Goal: Transaction & Acquisition: Purchase product/service

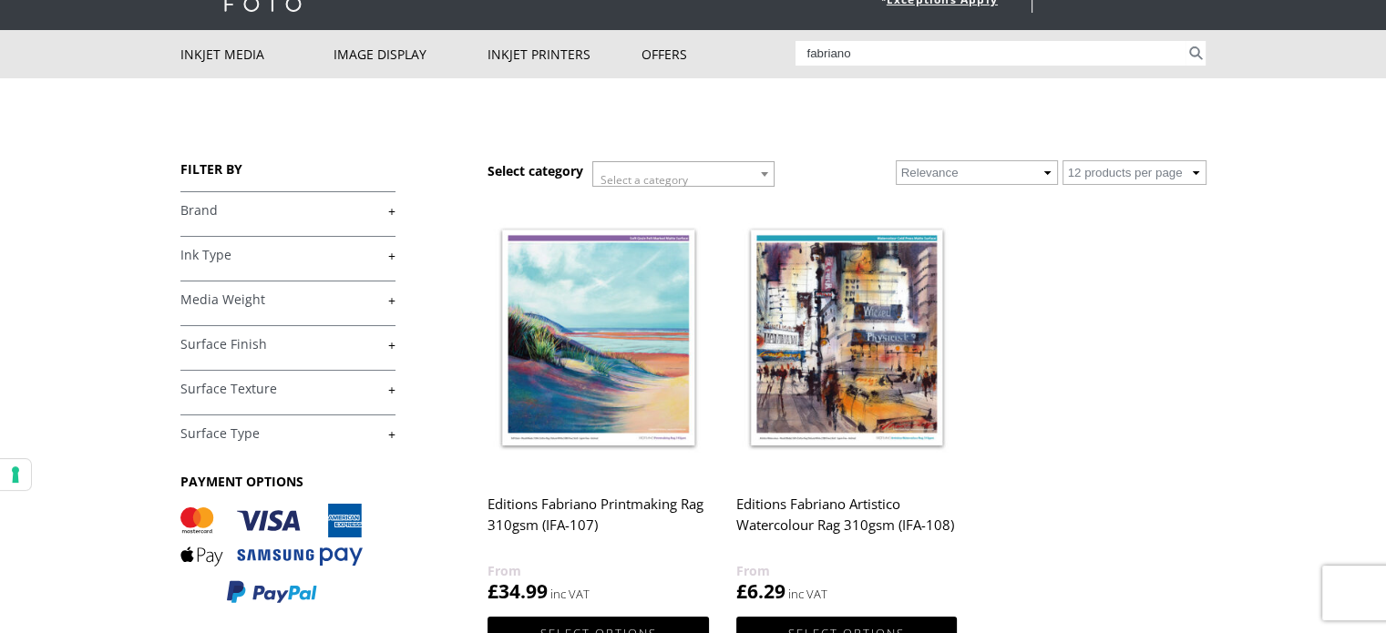
click at [551, 515] on h2 "Editions Fabriano Printmaking Rag 310gsm (IFA-107)" at bounding box center [598, 524] width 221 height 73
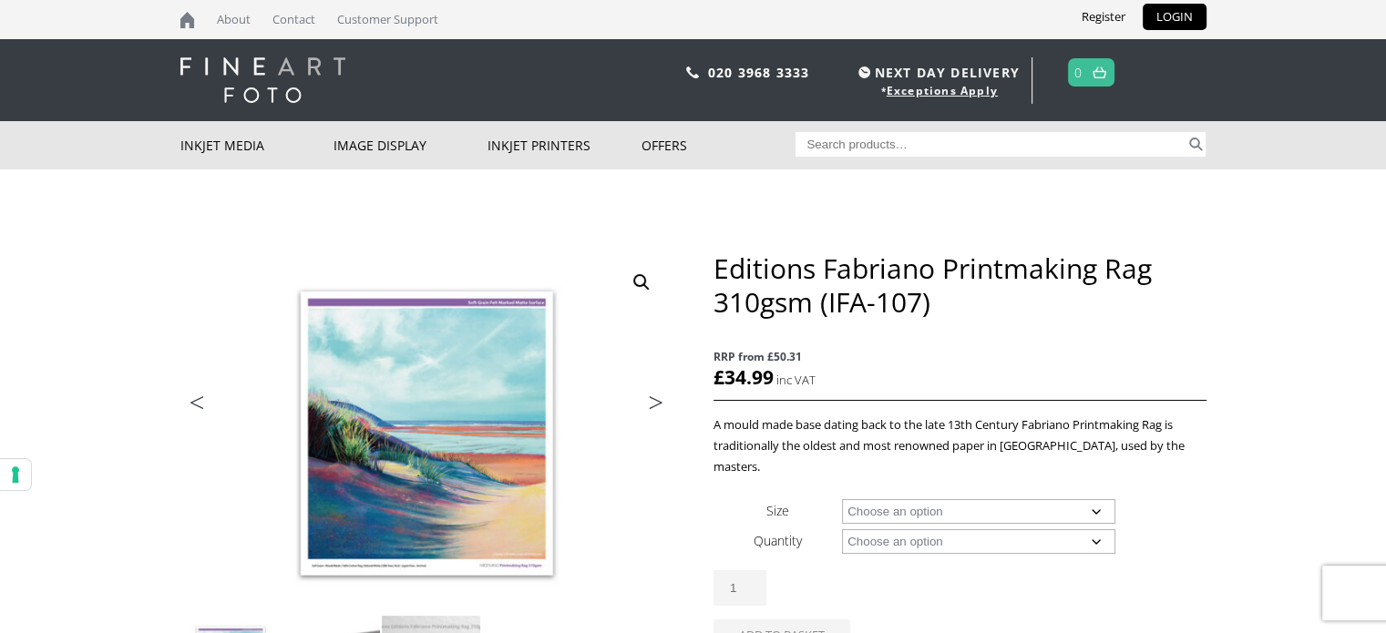
click at [1097, 499] on select "Choose an option A4 Sheet A3 Sheet A3+ Sheet A2 Sheet 17" Wide Roll 24" Wide Ro…" at bounding box center [978, 511] width 273 height 25
click at [842, 499] on select "Choose an option A4 Sheet A3 Sheet A3+ Sheet A2 Sheet 17" Wide Roll 24" Wide Ro…" at bounding box center [978, 511] width 273 height 25
select select "a3-sheet"
click at [1096, 530] on select "Choose an option 25 Sheets" at bounding box center [978, 542] width 273 height 25
select select "25-sheets"
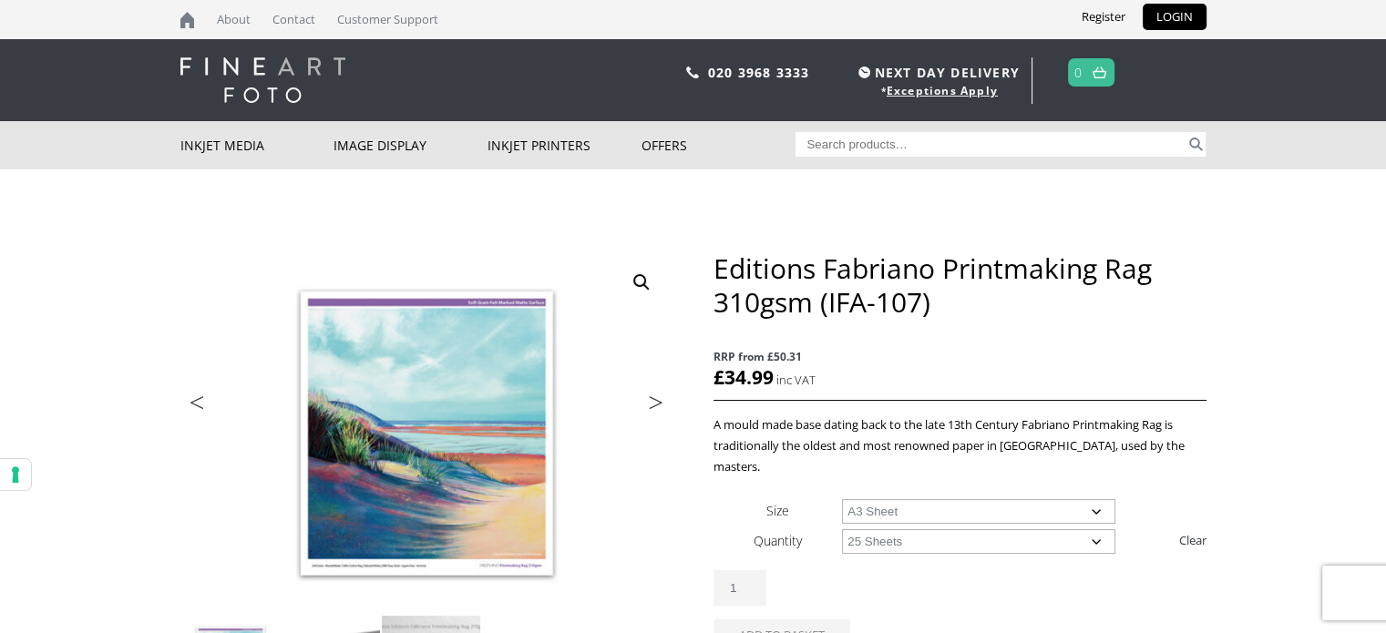
click at [842, 530] on select "Choose an option 25 Sheets" at bounding box center [978, 542] width 273 height 25
select select "a3-sheet"
click at [855, 139] on input "Search for:" at bounding box center [991, 144] width 390 height 25
type input "fibaprint a2 gloss"
click at [1186, 132] on button "Search" at bounding box center [1196, 144] width 21 height 25
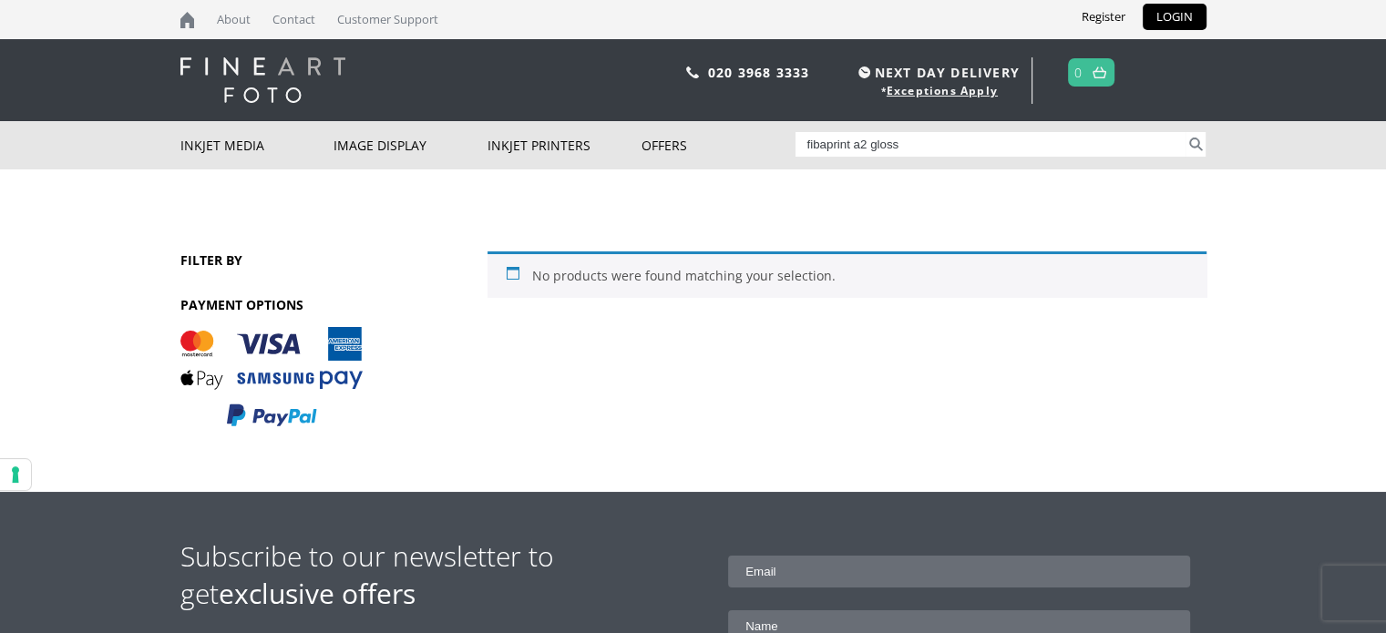
drag, startPoint x: 900, startPoint y: 143, endPoint x: 850, endPoint y: 138, distance: 50.4
click at [850, 138] on input "fibaprint a2 gloss" at bounding box center [991, 144] width 390 height 25
type input "fibaprint"
click at [1186, 132] on button "Search" at bounding box center [1196, 144] width 21 height 25
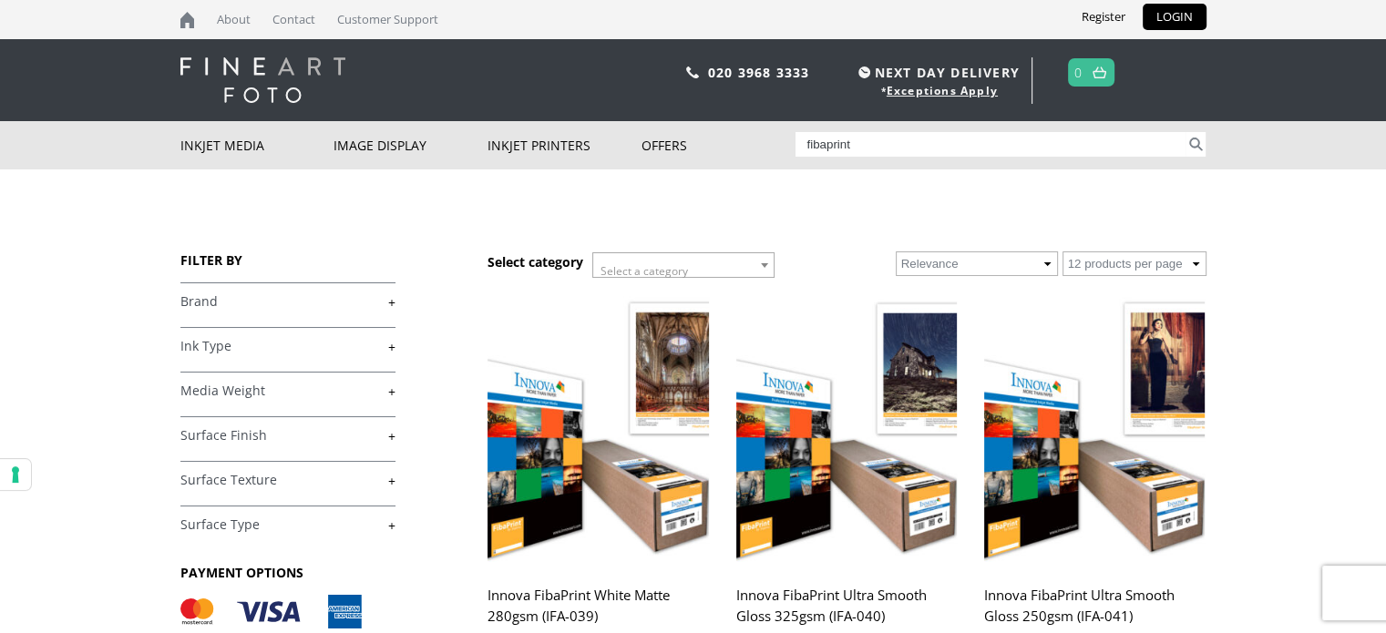
scroll to position [273, 0]
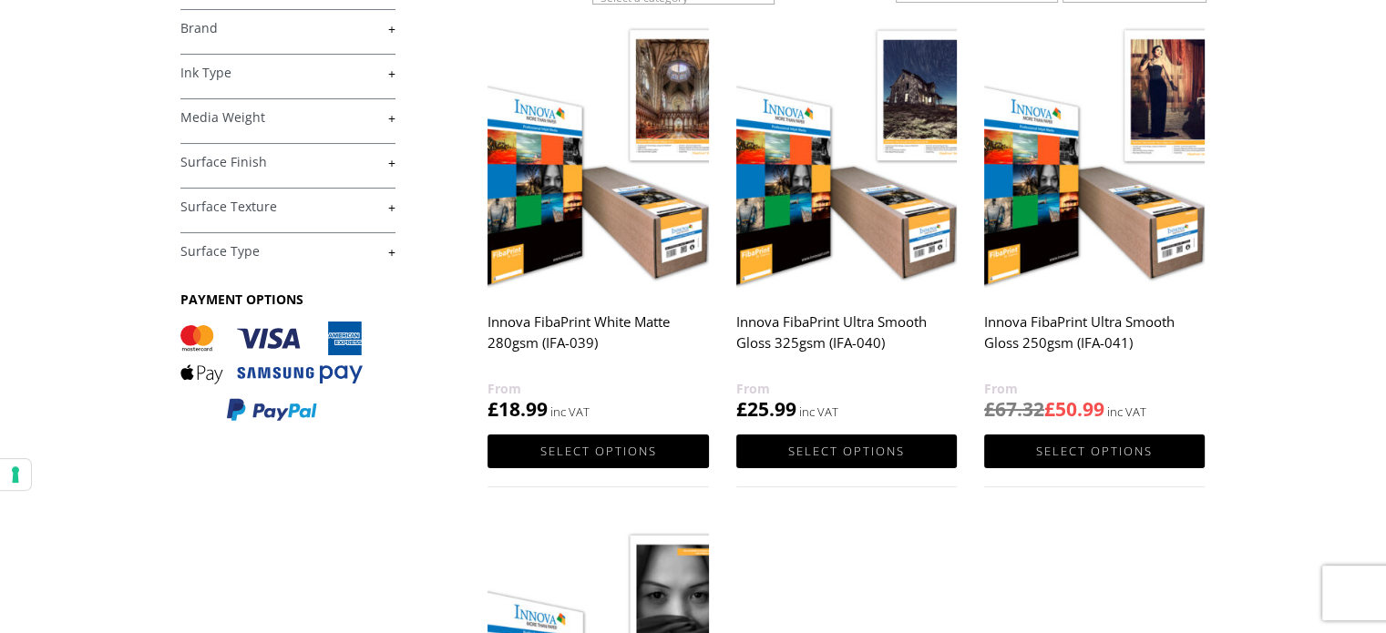
click at [828, 324] on h2 "Innova FibaPrint Ultra Smooth Gloss 325gsm (IFA-040)" at bounding box center [846, 341] width 221 height 73
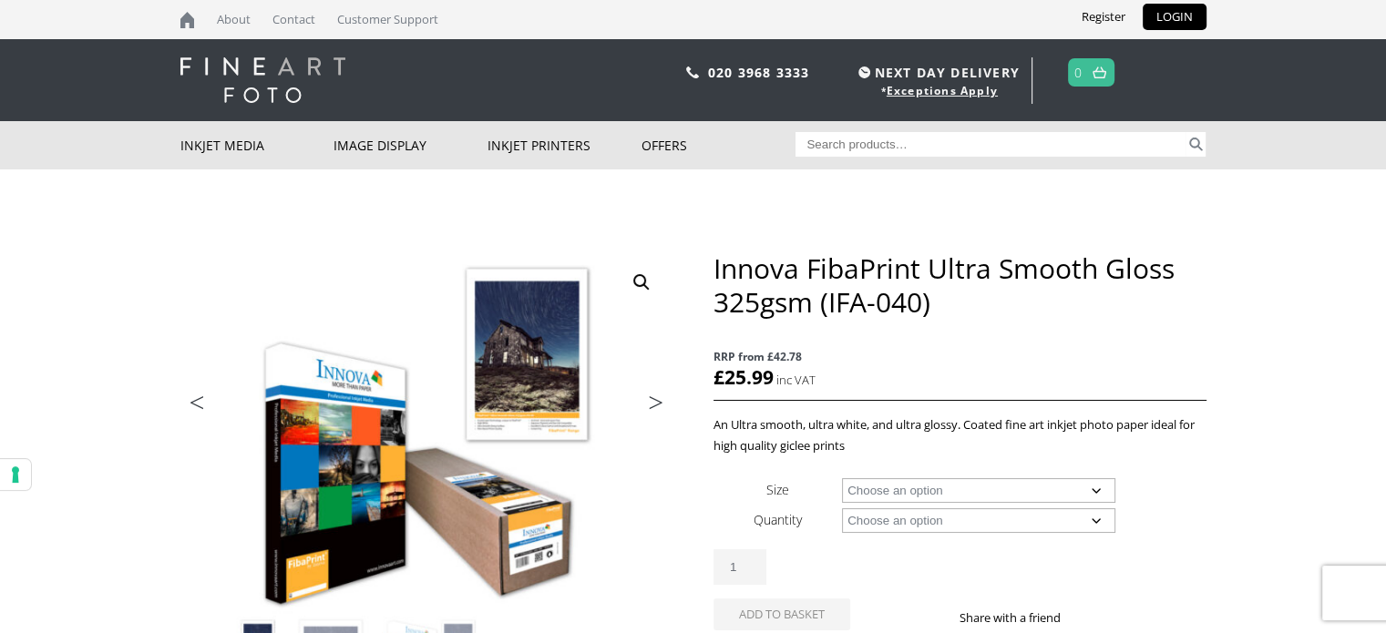
click at [1094, 491] on select "Choose an option A4 Sheet A3 Sheet A3+ Sheet A2 Sheet 17" Wide Roll 24" Wide Ro…" at bounding box center [978, 491] width 273 height 25
click at [842, 479] on select "Choose an option A4 Sheet A3 Sheet A3+ Sheet A2 Sheet 17" Wide Roll 24" Wide Ro…" at bounding box center [978, 491] width 273 height 25
select select "a2-sheet"
click at [1091, 518] on select "Choose an option 25 Sheets" at bounding box center [978, 521] width 273 height 25
select select "25-sheets"
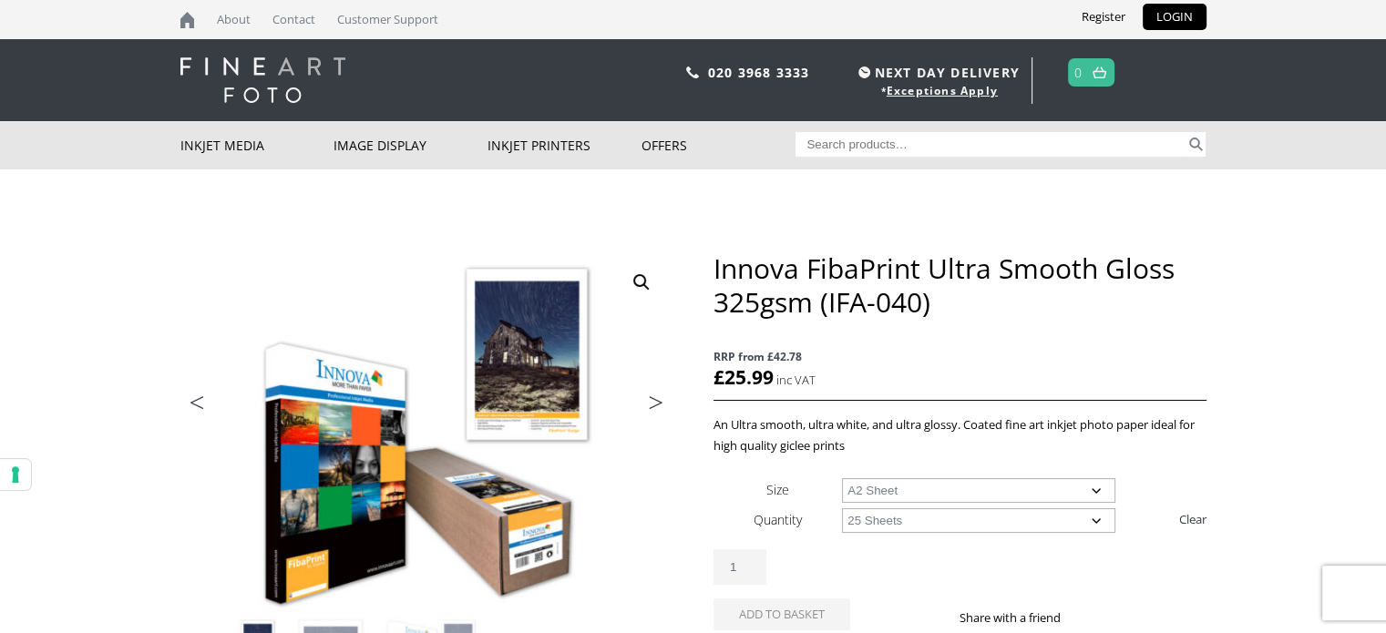
click at [842, 509] on select "Choose an option 25 Sheets" at bounding box center [978, 521] width 273 height 25
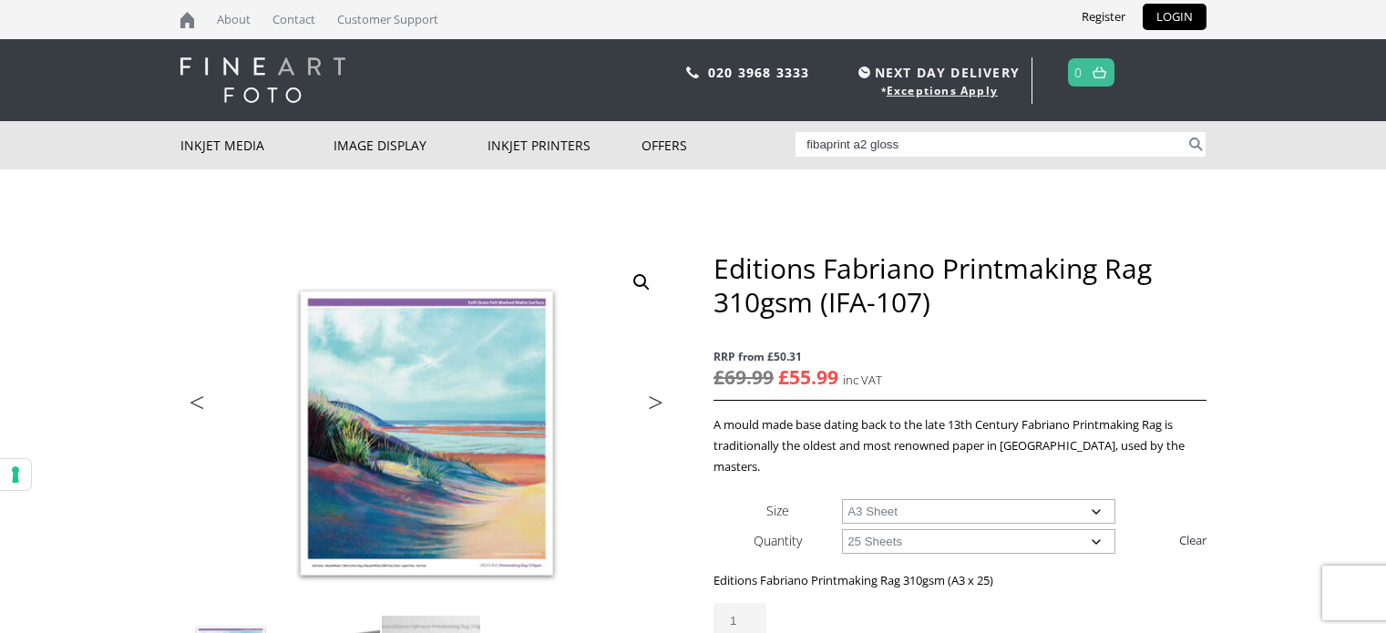
select select "a3-sheet"
select select "25-sheets"
click at [1093, 499] on select "Choose an option A4 Sheet A3 Sheet A3+ Sheet A2 Sheet" at bounding box center [978, 511] width 273 height 25
click at [842, 499] on select "Choose an option A4 Sheet A3 Sheet A3+ Sheet A2 Sheet" at bounding box center [978, 511] width 273 height 25
select select "a4-sheet"
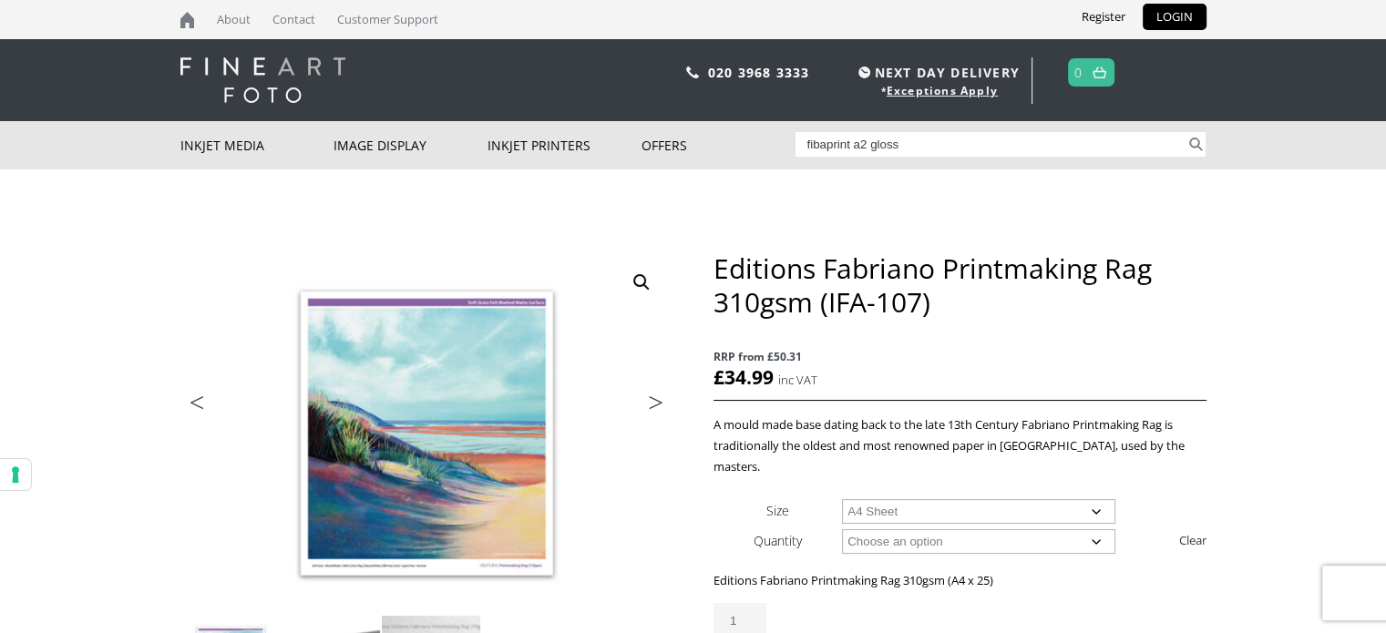
click at [1095, 530] on select "Choose an option 25 Sheets" at bounding box center [978, 542] width 273 height 25
click at [842, 530] on select "Choose an option 25 Sheets" at bounding box center [978, 542] width 273 height 25
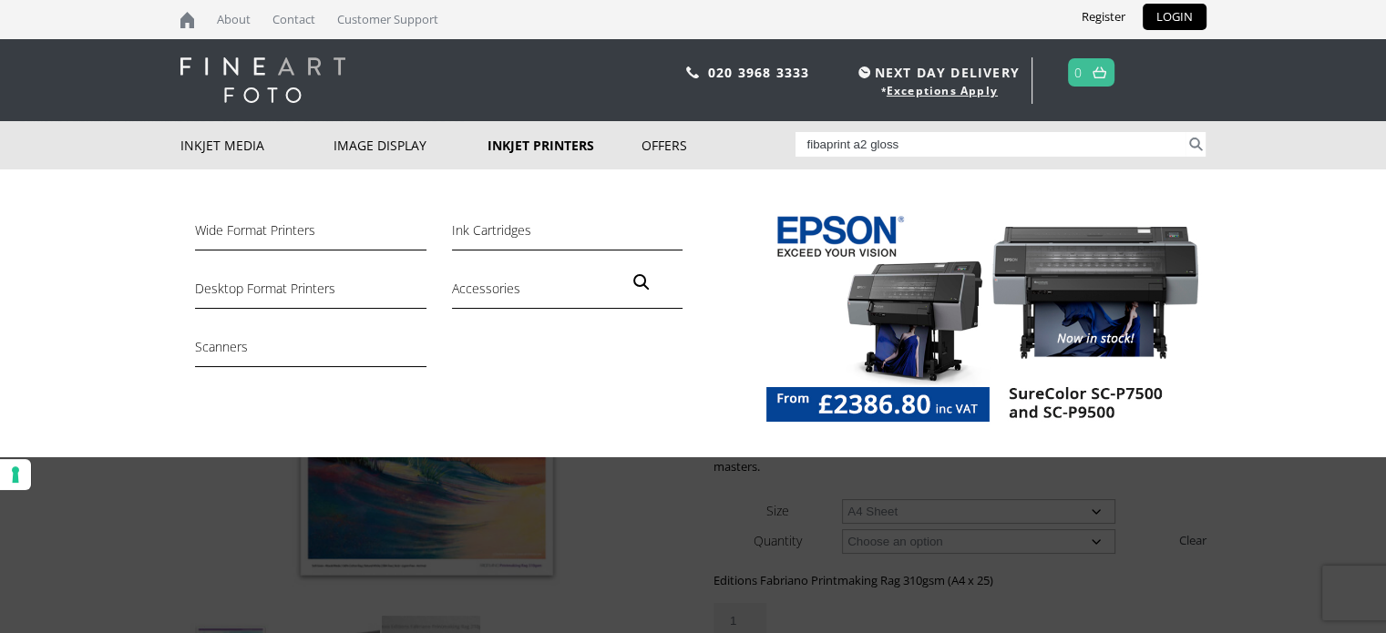
click at [542, 140] on link "Inkjet Printers" at bounding box center [565, 145] width 154 height 48
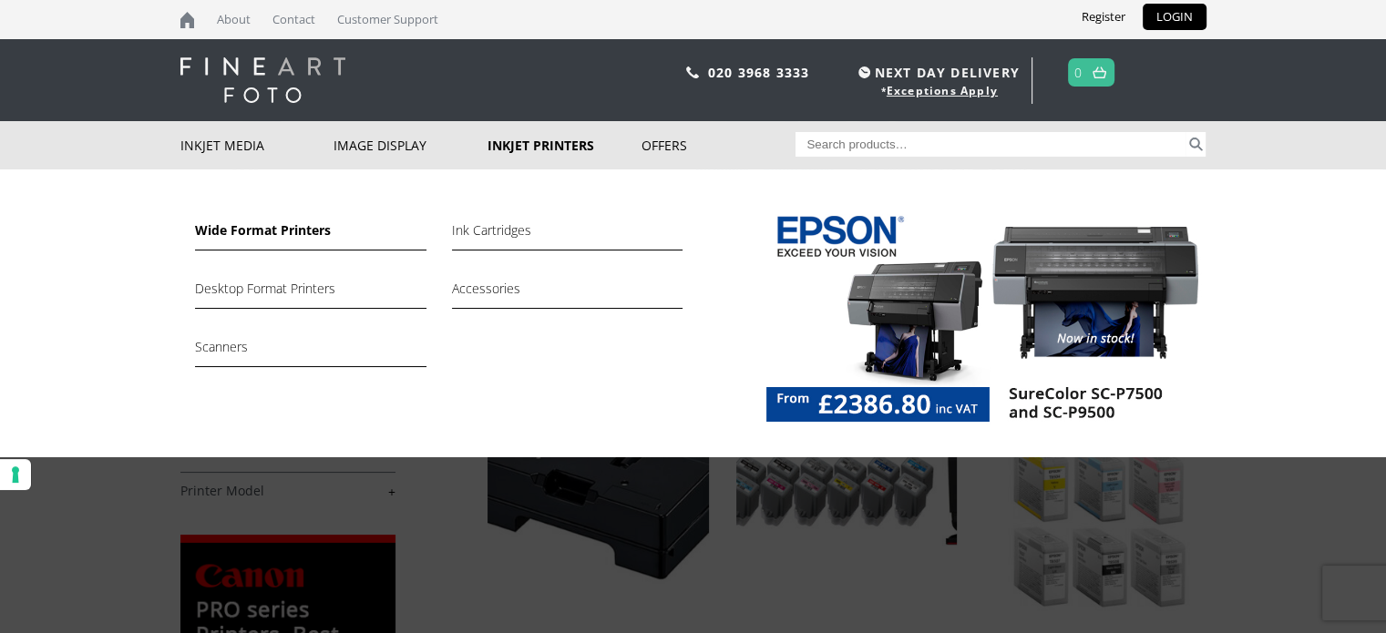
click at [245, 221] on link "Wide Format Printers" at bounding box center [310, 235] width 231 height 31
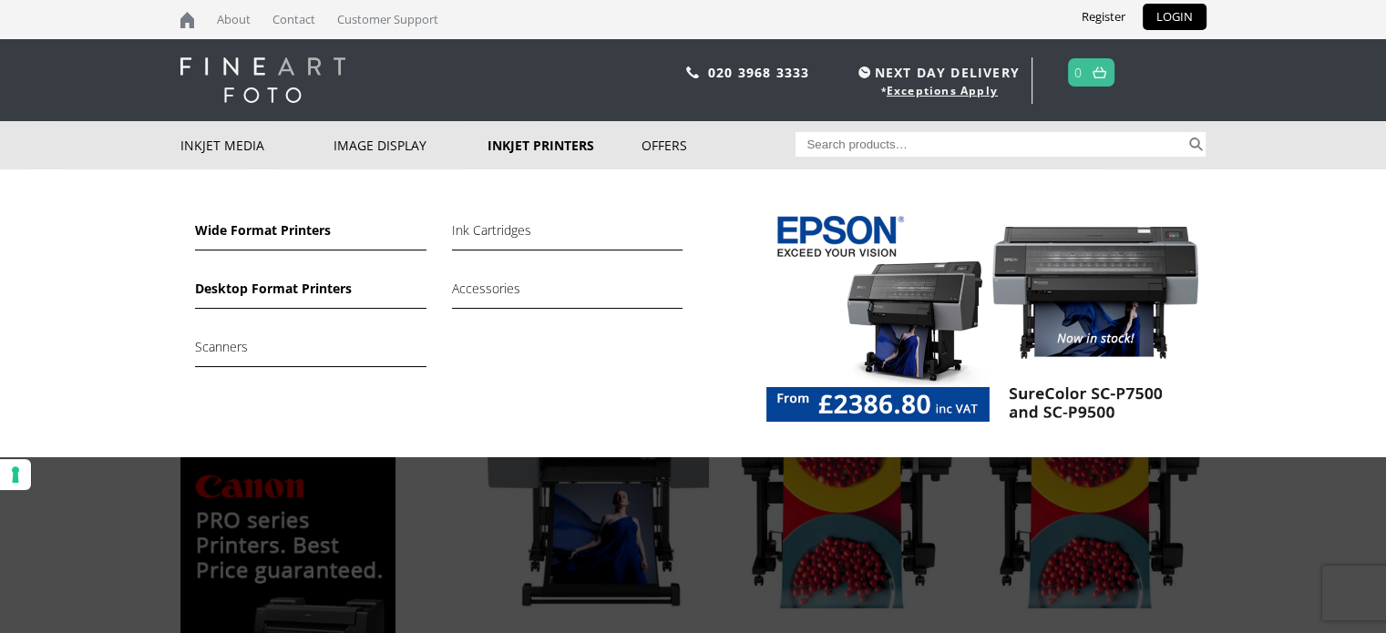
click at [300, 291] on link "Desktop Format Printers" at bounding box center [310, 293] width 231 height 31
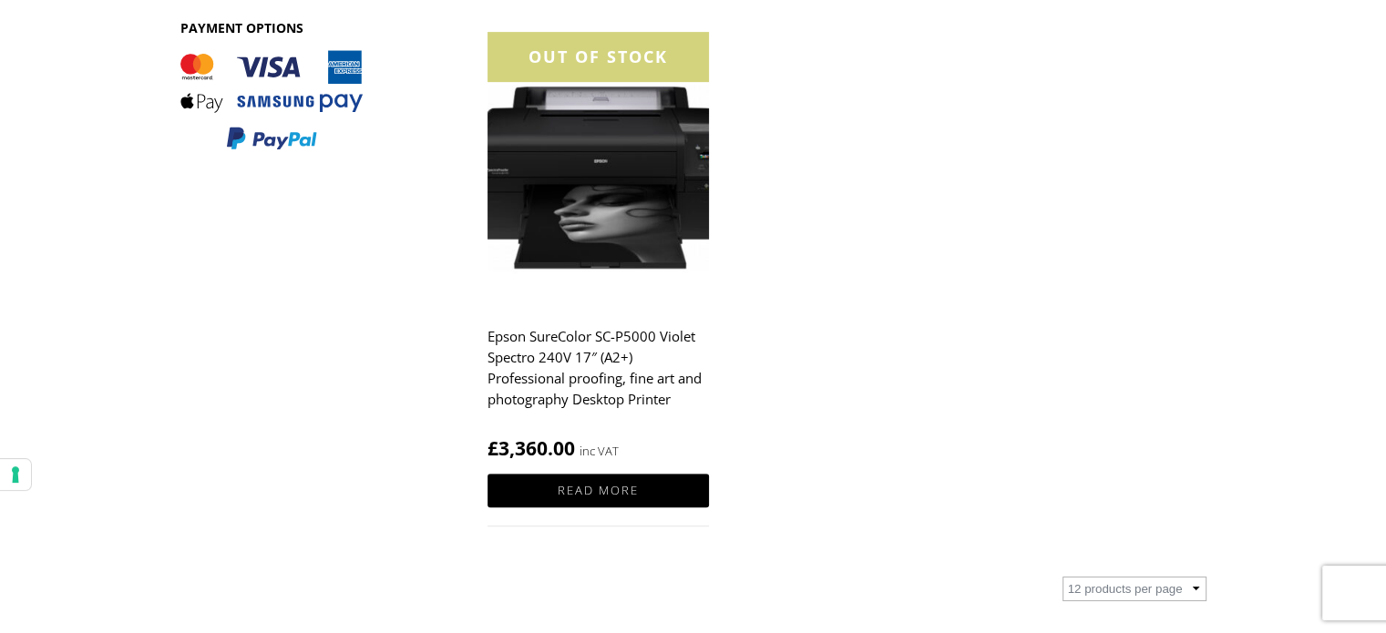
scroll to position [638, 0]
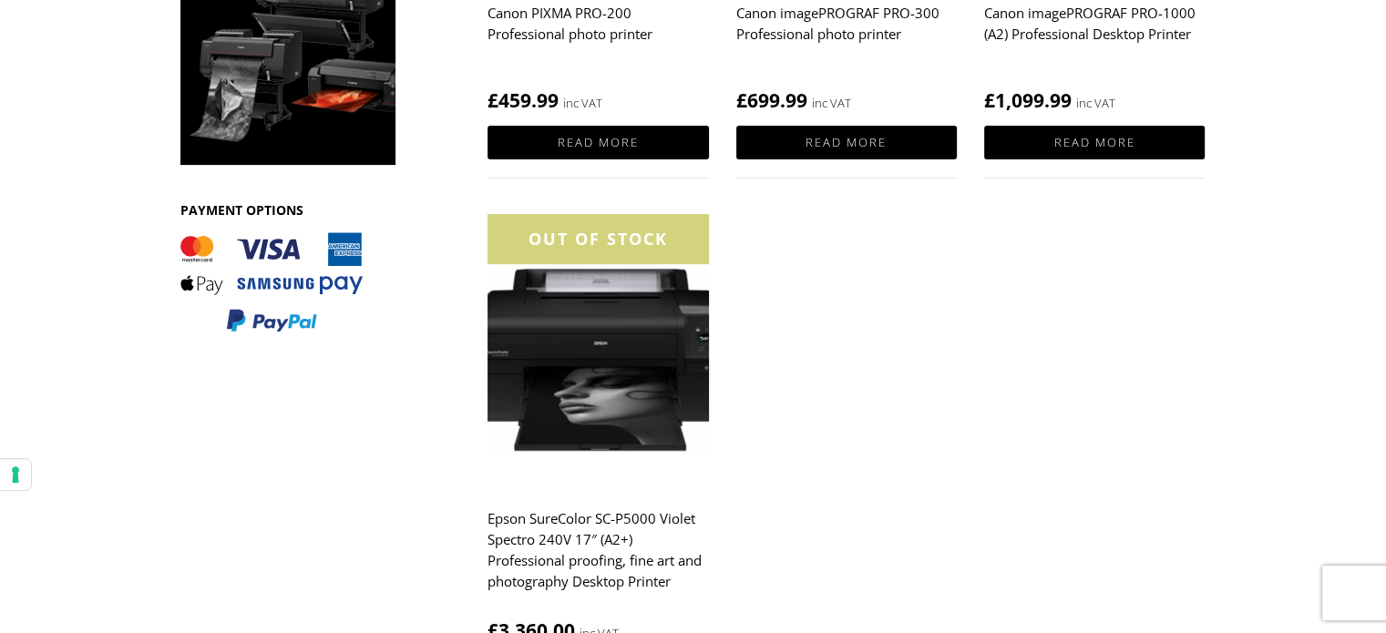
click at [602, 342] on img at bounding box center [598, 352] width 221 height 276
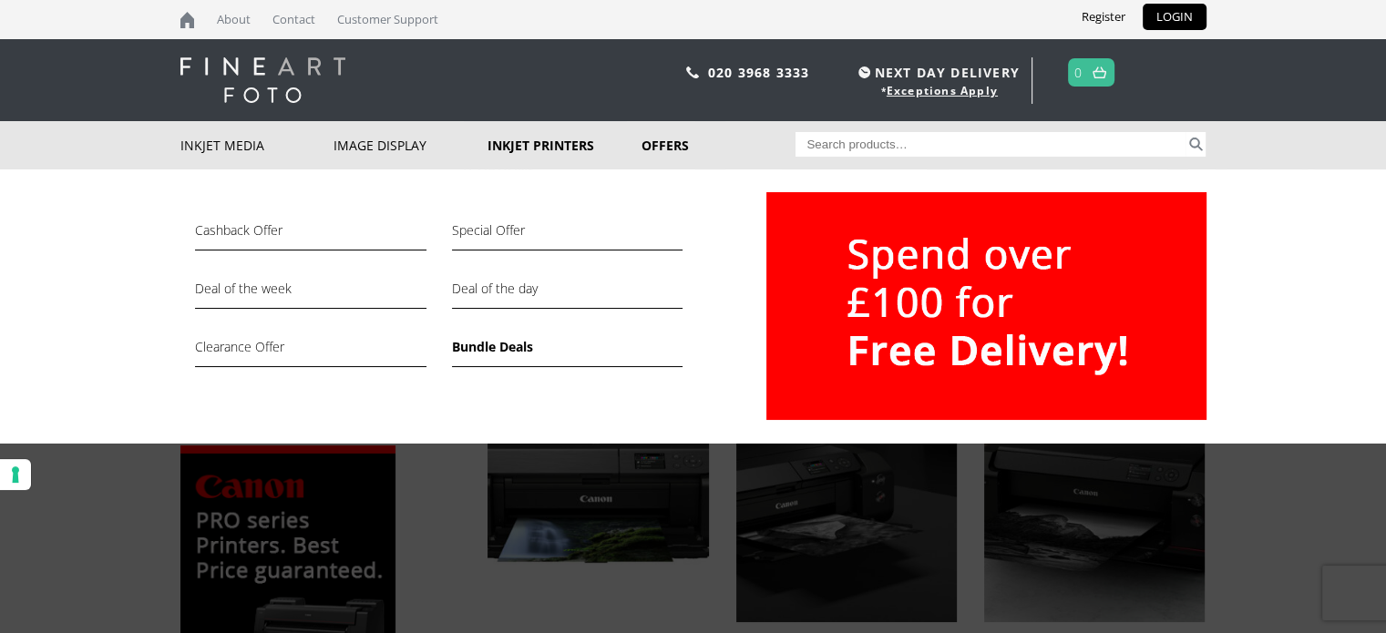
click at [506, 343] on link "Bundle Deals" at bounding box center [567, 351] width 231 height 31
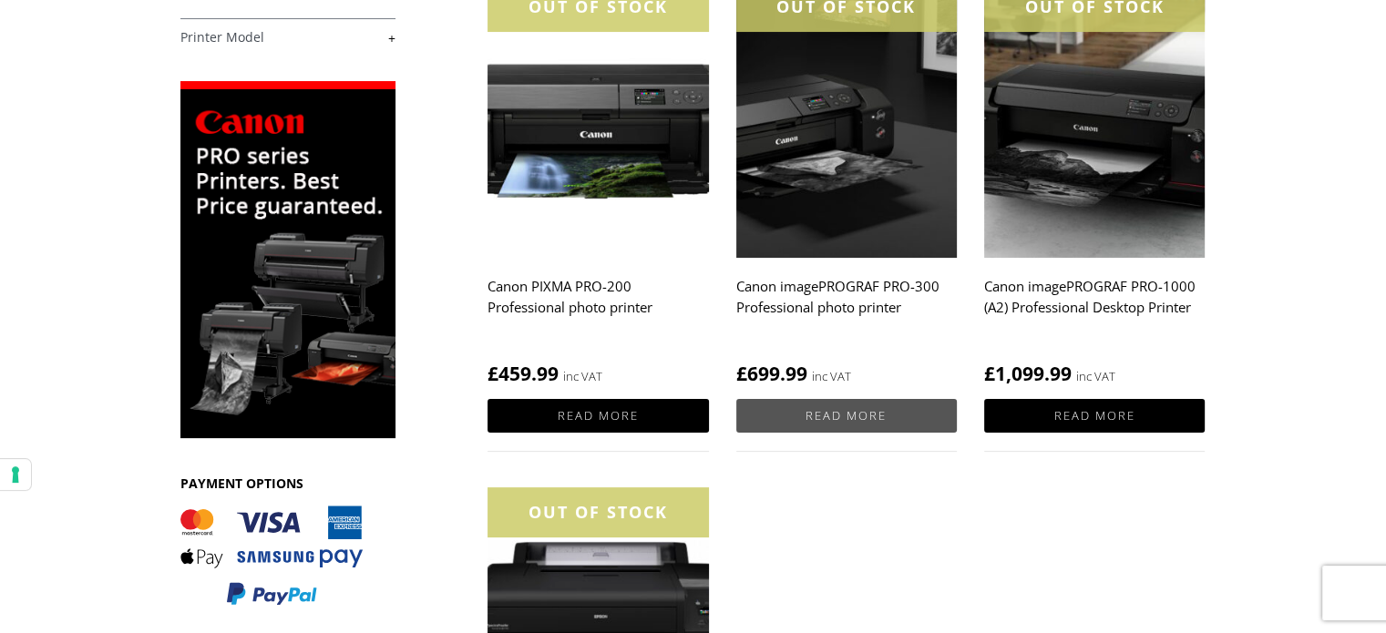
scroll to position [729, 0]
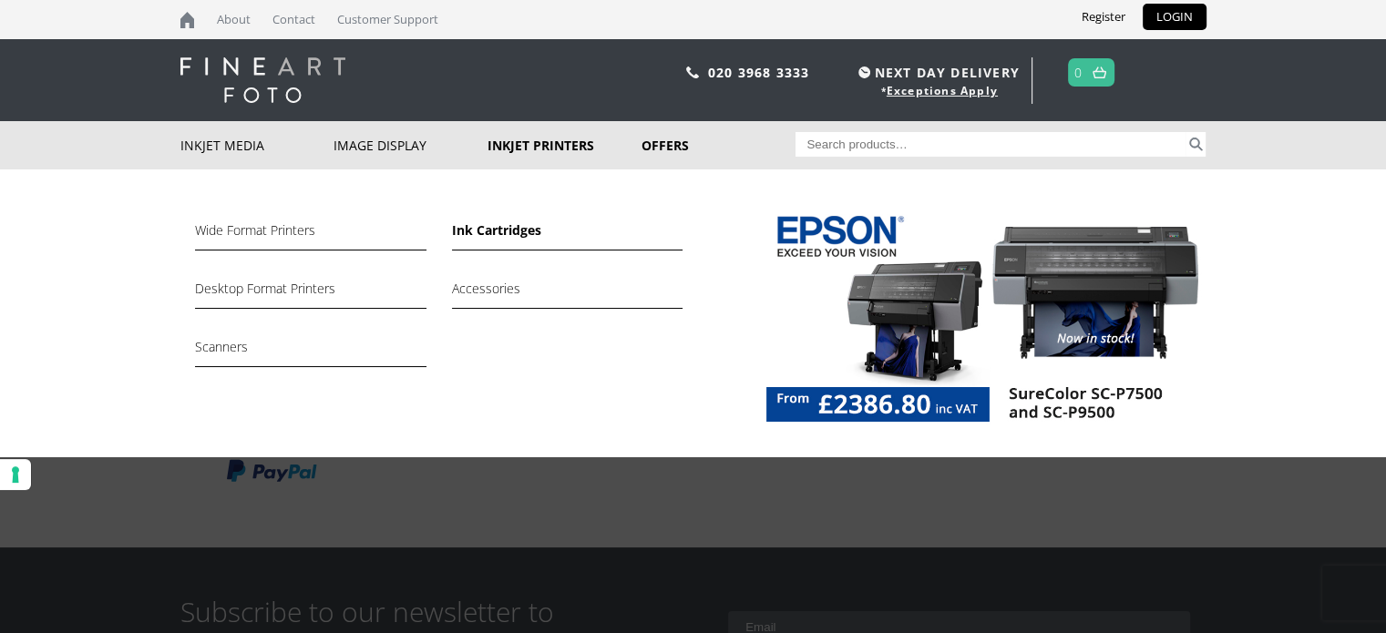
click at [500, 228] on link "Ink Cartridges" at bounding box center [567, 235] width 231 height 31
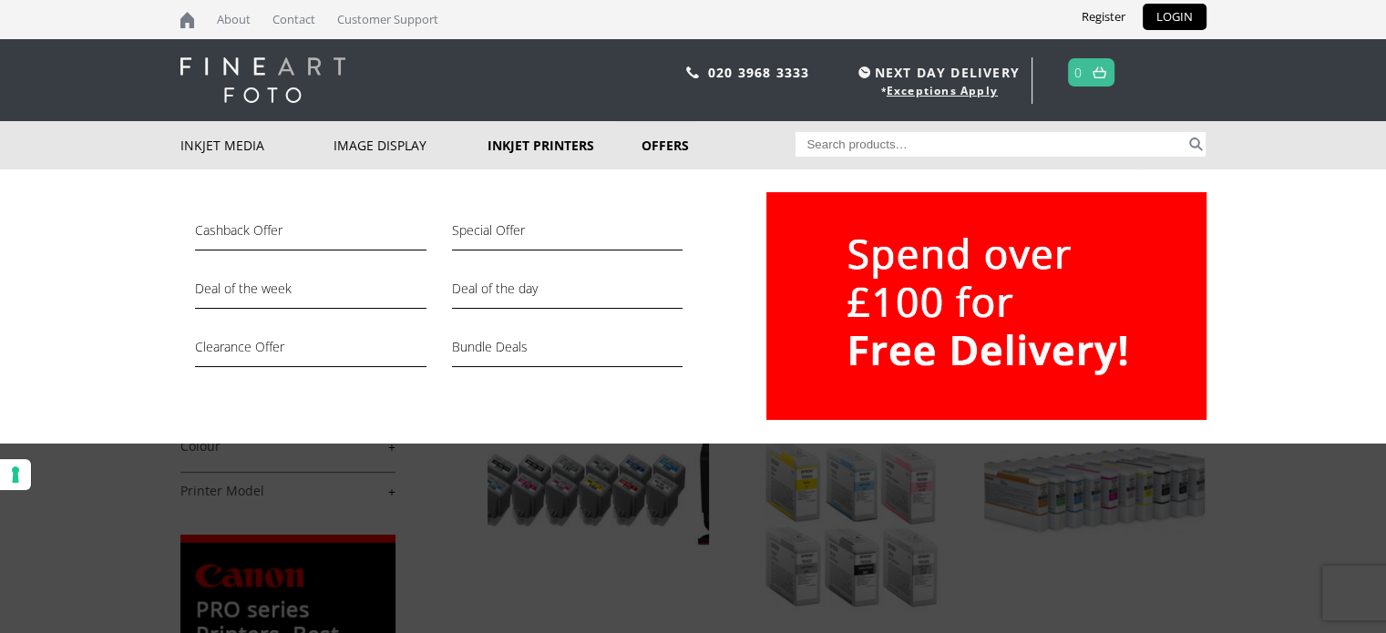
click at [670, 143] on link "Offers" at bounding box center [719, 145] width 154 height 48
click at [508, 288] on link "Deal of the day" at bounding box center [567, 293] width 231 height 31
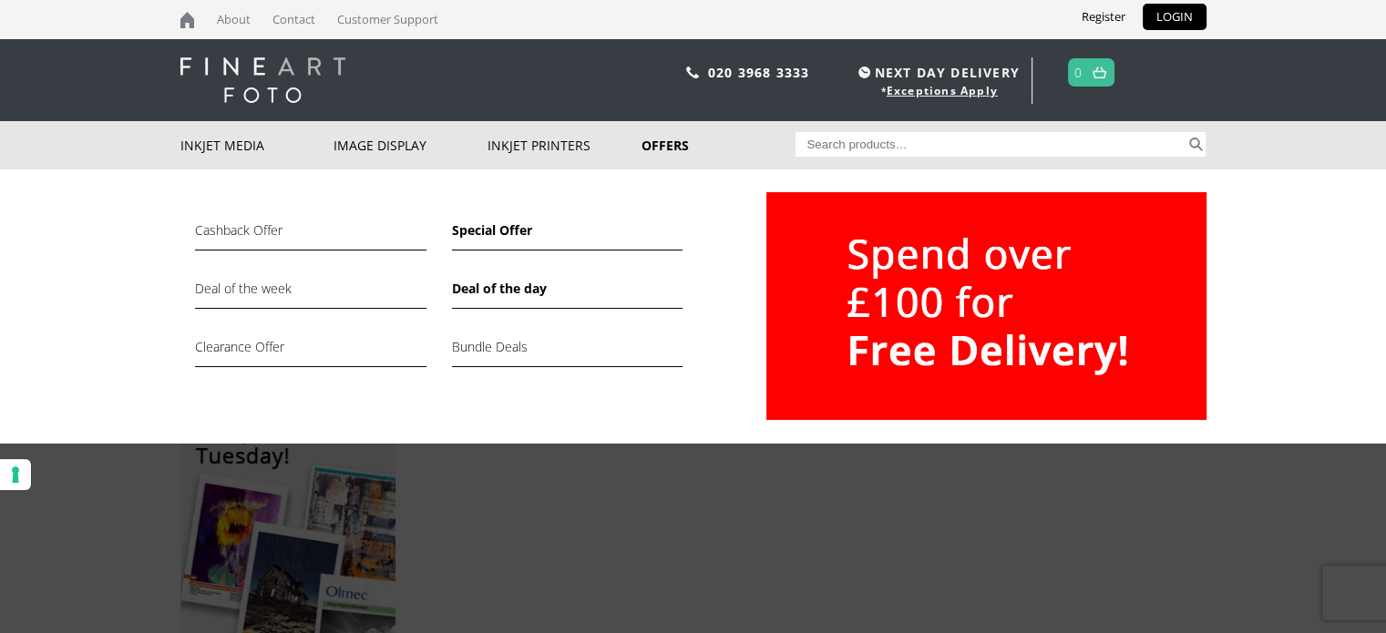
click at [503, 227] on link "Special Offer" at bounding box center [567, 235] width 231 height 31
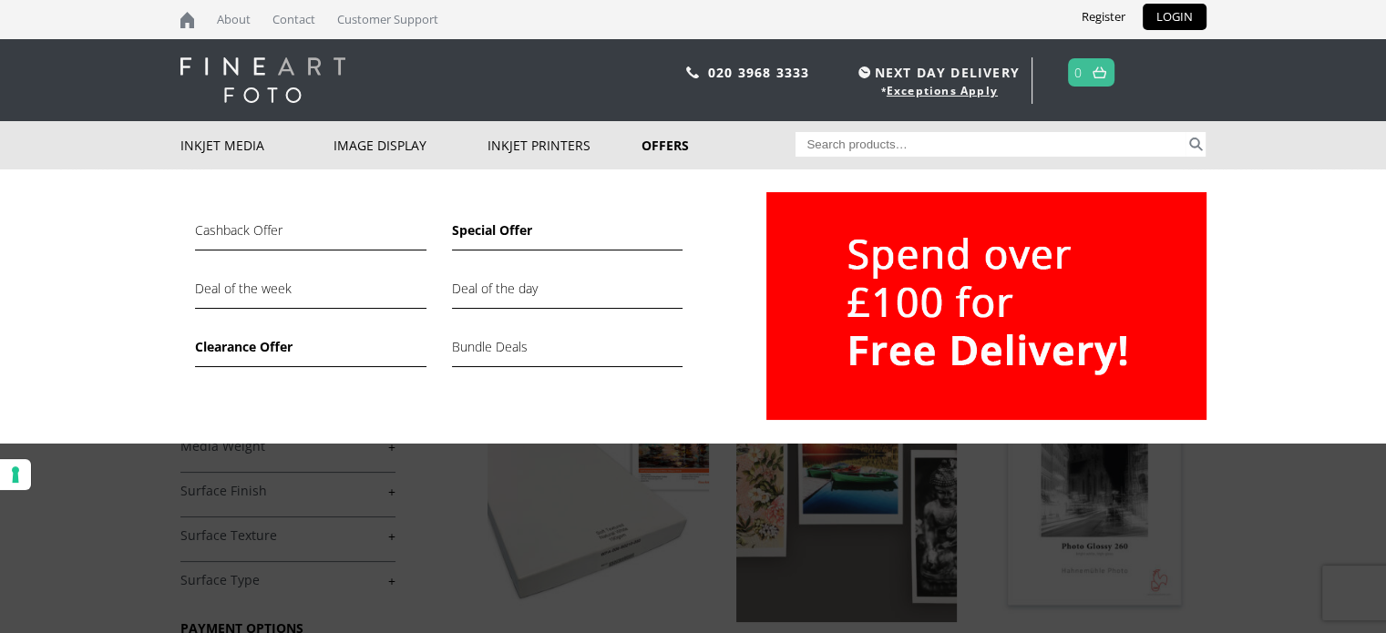
click at [258, 342] on link "Clearance Offer" at bounding box center [310, 351] width 231 height 31
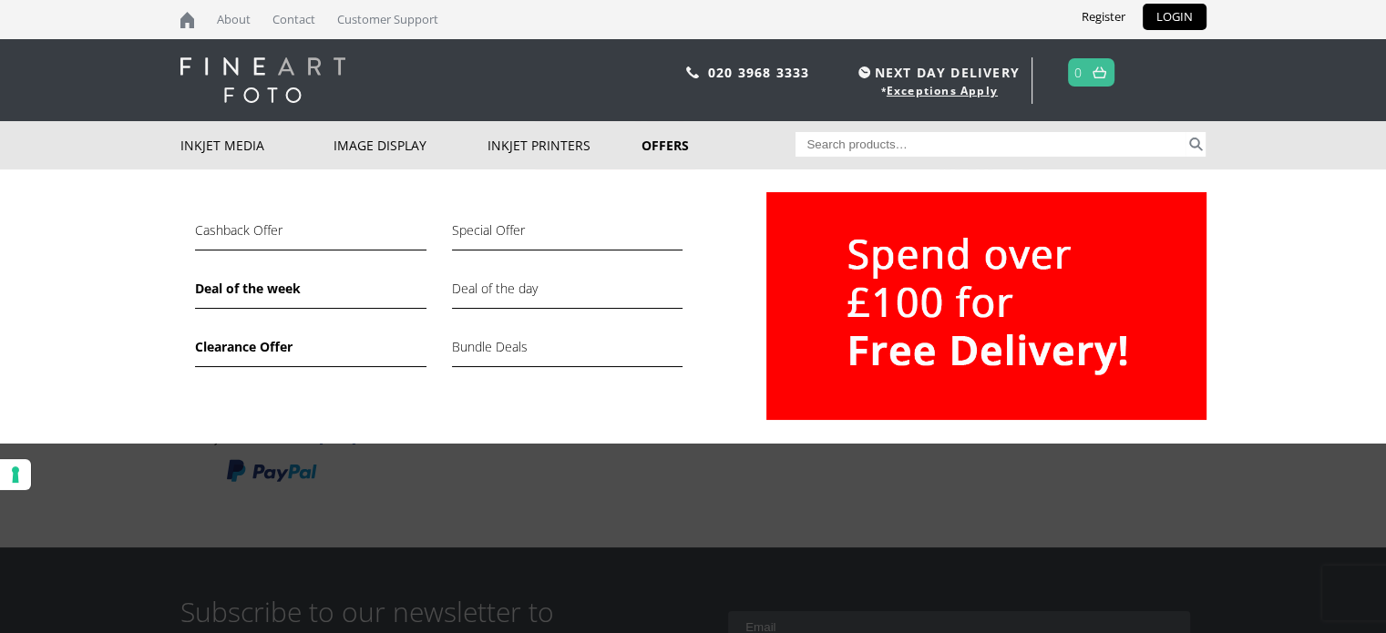
click at [227, 286] on link "Deal of the week" at bounding box center [310, 293] width 231 height 31
click at [671, 139] on link "Offers" at bounding box center [719, 145] width 154 height 48
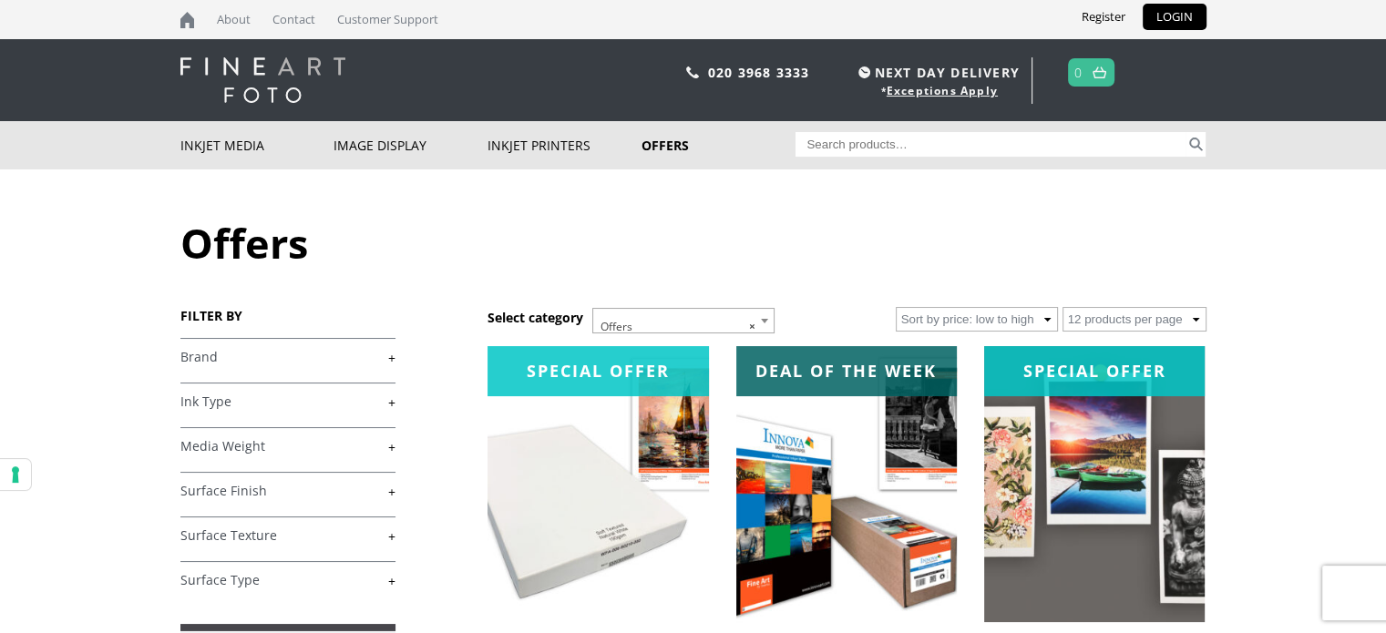
click at [828, 140] on input "Search for:" at bounding box center [991, 144] width 390 height 25
type input "fabriano"
click at [1195, 139] on button "Search" at bounding box center [1196, 144] width 21 height 25
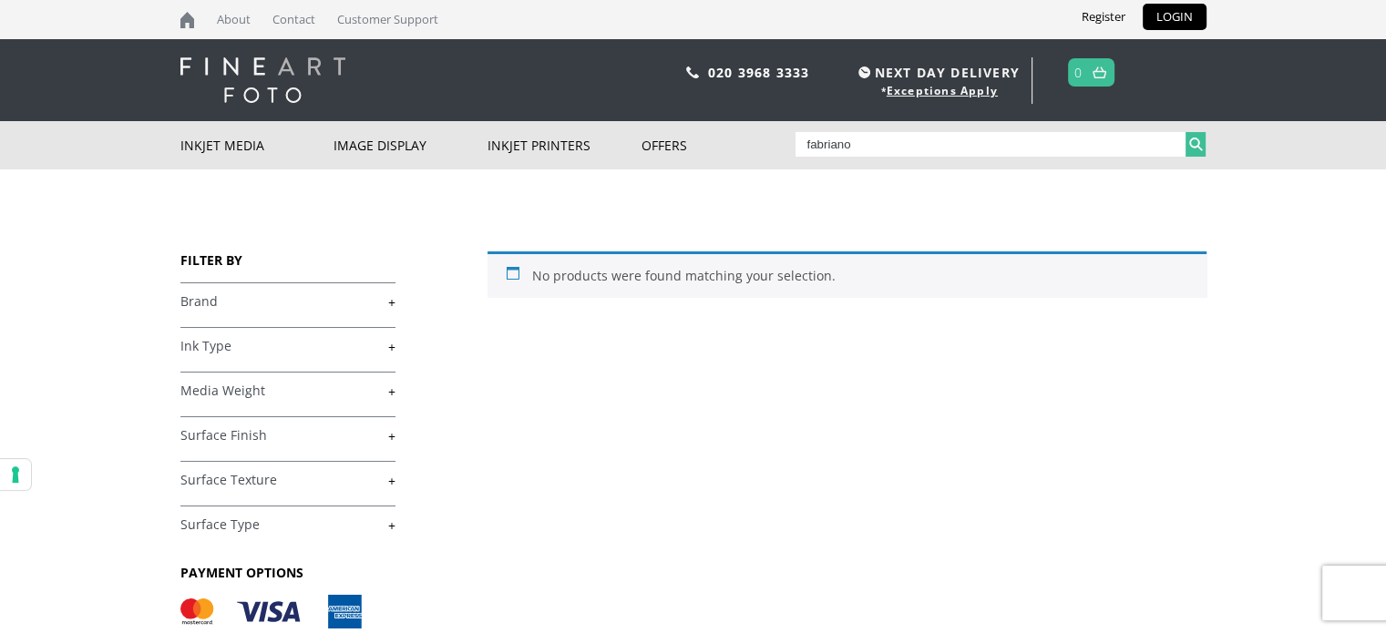
click at [1194, 140] on button "Search" at bounding box center [1196, 144] width 21 height 25
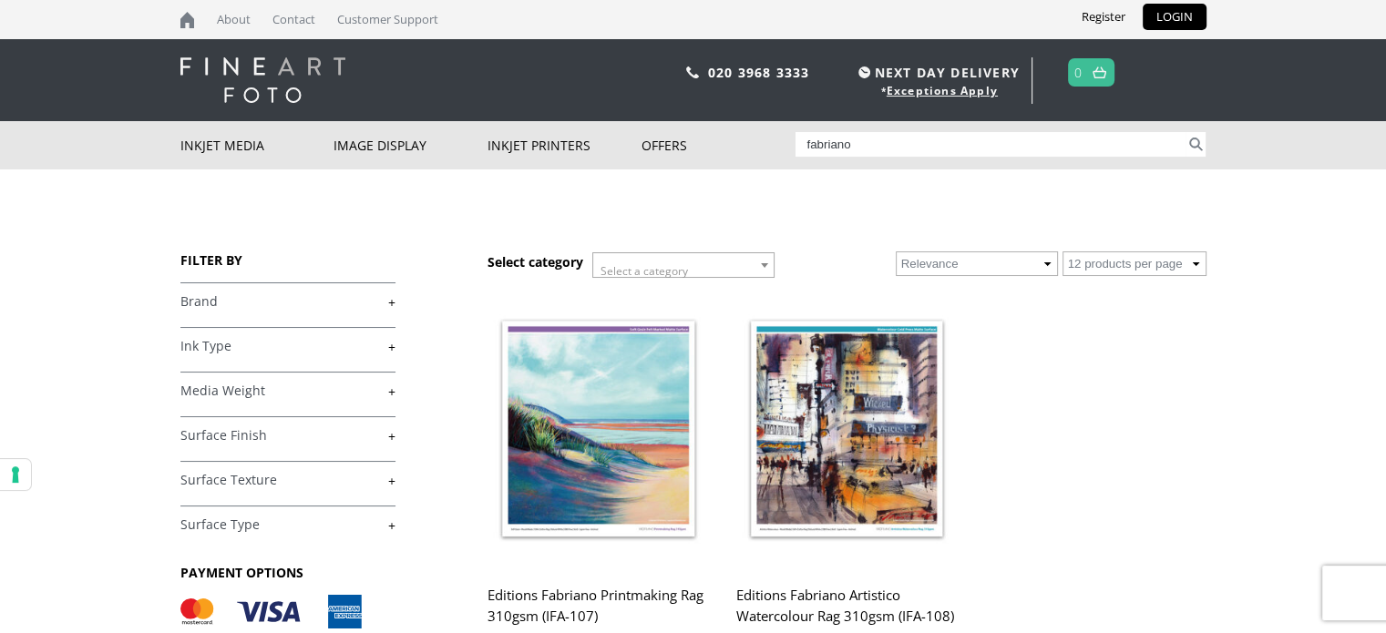
click at [567, 447] on img at bounding box center [598, 429] width 221 height 276
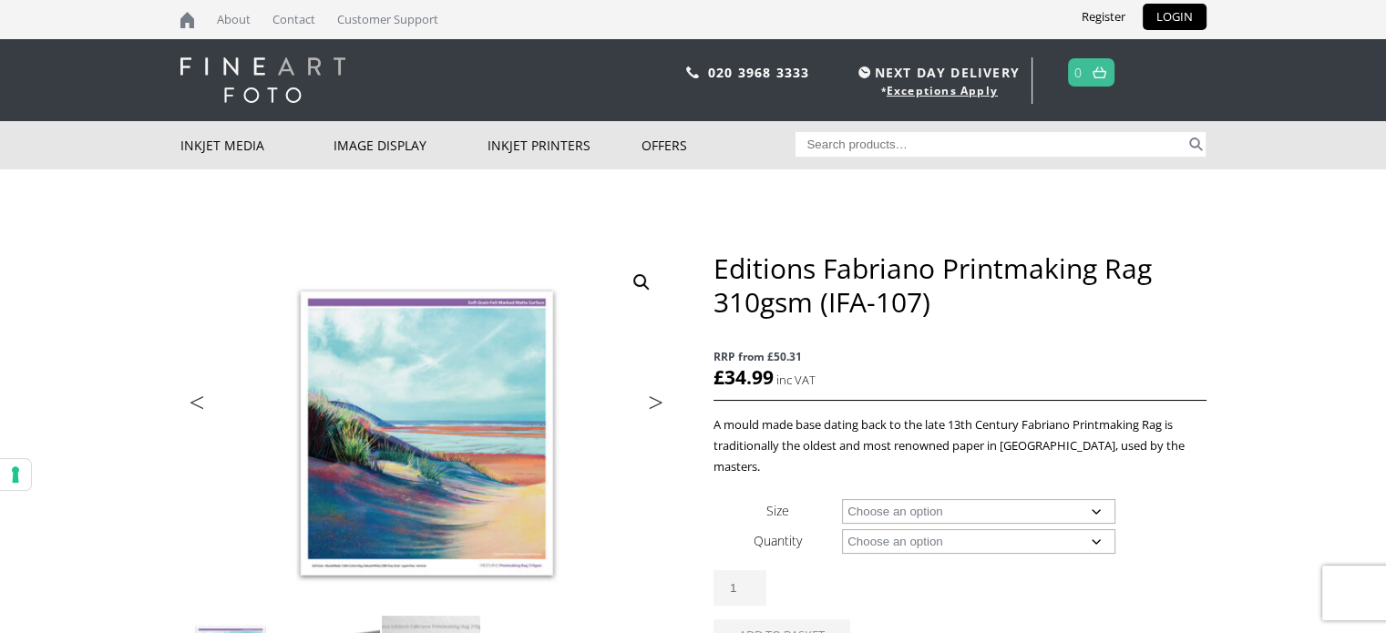
click at [1094, 499] on select "Choose an option A4 Sheet A3 Sheet A3+ Sheet A2 Sheet 17" Wide Roll 24" Wide Ro…" at bounding box center [978, 511] width 273 height 25
click at [842, 499] on select "Choose an option A4 Sheet A3 Sheet A3+ Sheet A2 Sheet 17" Wide Roll 24" Wide Ro…" at bounding box center [978, 511] width 273 height 25
select select "a3-sheet"
click at [1097, 530] on select "Choose an option 25 Sheets" at bounding box center [978, 542] width 273 height 25
select select "25-sheets"
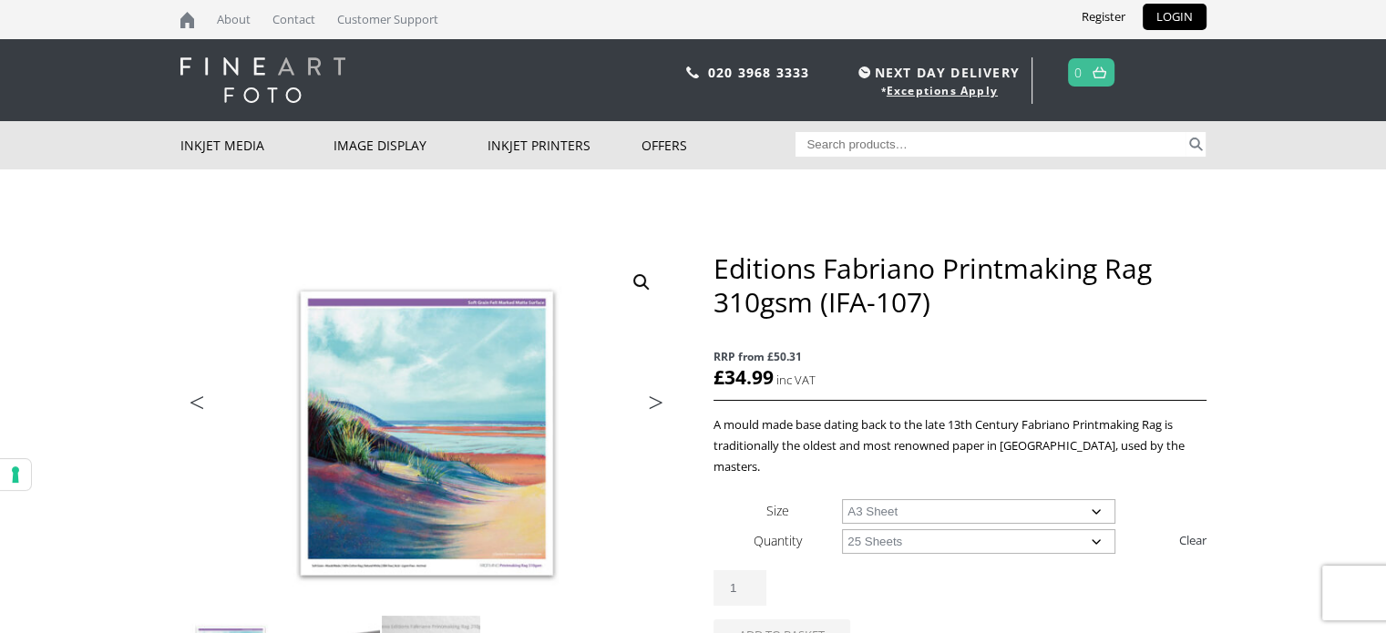
click at [842, 530] on select "Choose an option 25 Sheets" at bounding box center [978, 542] width 273 height 25
select select "a3-sheet"
click at [820, 377] on bdi "£ 55.99" at bounding box center [808, 378] width 60 height 26
